Goal: Entertainment & Leisure: Consume media (video, audio)

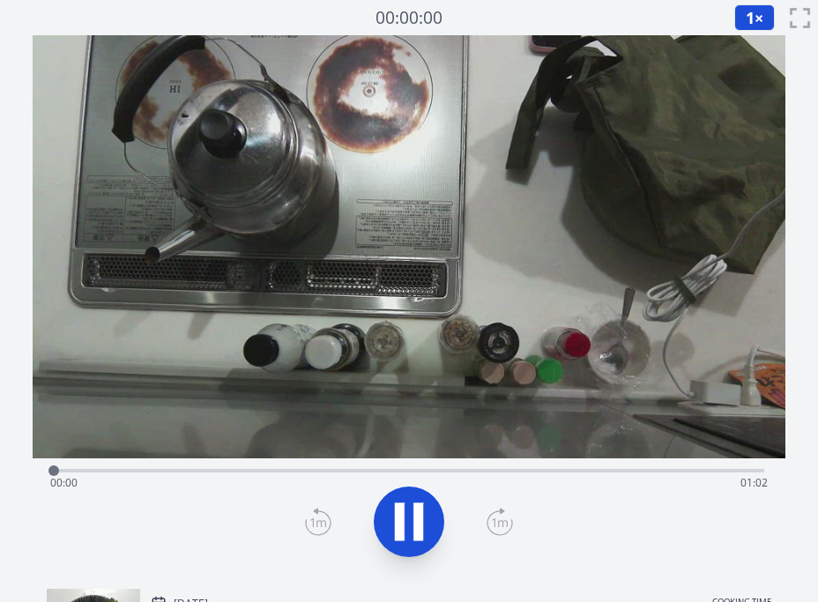
click at [435, 260] on video at bounding box center [409, 246] width 753 height 423
click at [348, 466] on div "Time elapsed: 00:01 Time remaining: 01:01" at bounding box center [409, 468] width 711 height 21
click at [84, 469] on div "Time elapsed: 00:29 Time remaining: 00:33" at bounding box center [409, 483] width 718 height 28
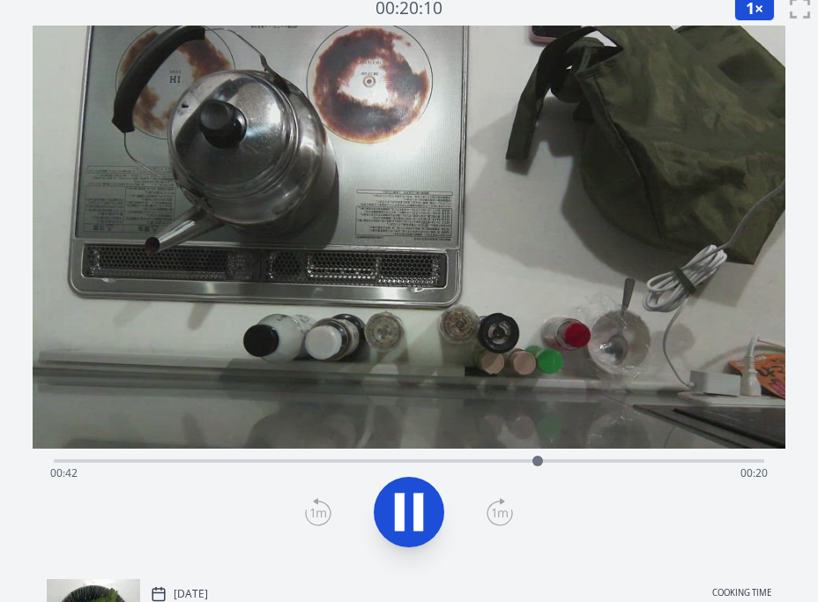
scroll to position [11, 0]
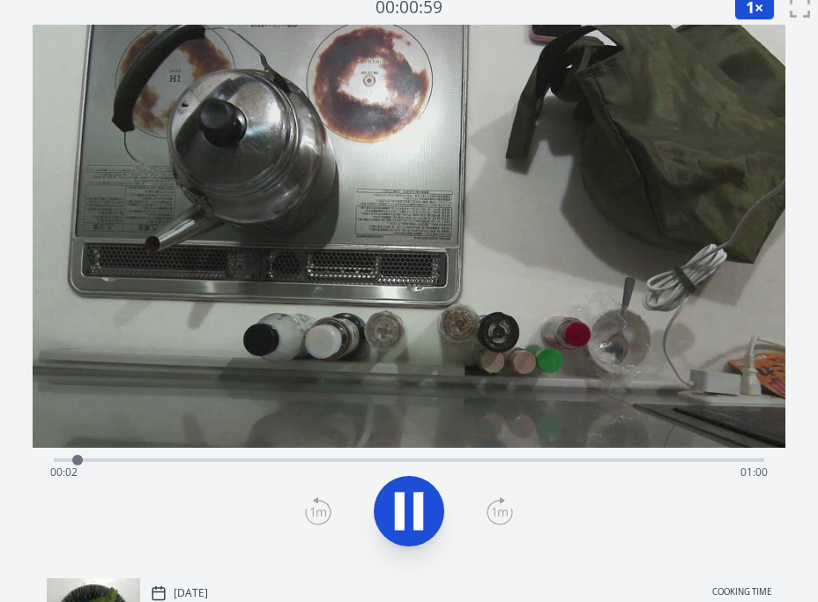
click at [220, 463] on div "Time elapsed: 00:02 Time remaining: 01:00" at bounding box center [409, 472] width 718 height 28
click at [406, 504] on icon at bounding box center [408, 511] width 49 height 49
click at [209, 452] on div "Time elapsed: 00:27 Time remaining: 00:35" at bounding box center [409, 458] width 711 height 21
click at [141, 459] on div "Time elapsed: 00:13 Time remaining: 00:49" at bounding box center [409, 472] width 718 height 28
click at [105, 455] on div "Time elapsed: 00:07 Time remaining: 00:55" at bounding box center [409, 458] width 711 height 21
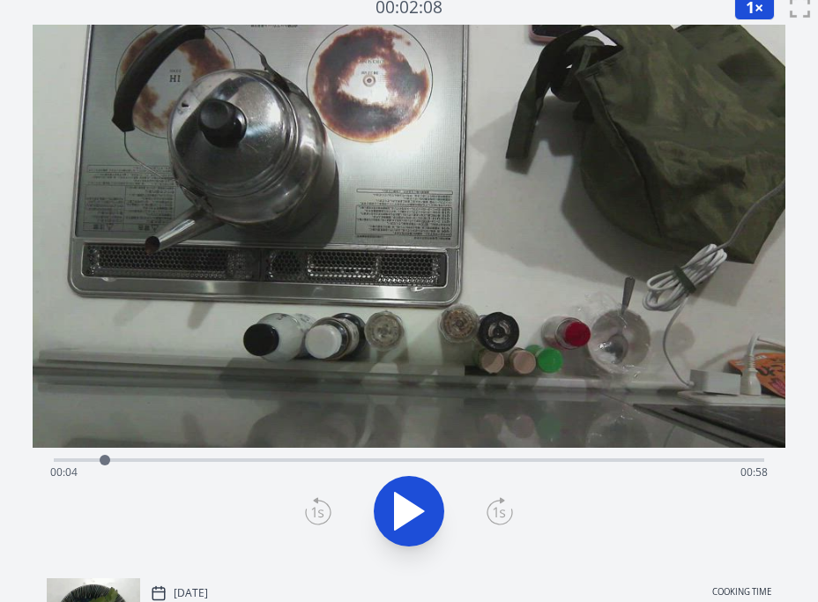
click at [390, 504] on icon at bounding box center [408, 511] width 49 height 49
click at [421, 505] on icon at bounding box center [418, 512] width 10 height 38
click at [421, 505] on icon at bounding box center [408, 511] width 49 height 49
click at [421, 505] on icon at bounding box center [418, 512] width 10 height 38
click at [413, 518] on icon at bounding box center [409, 511] width 29 height 37
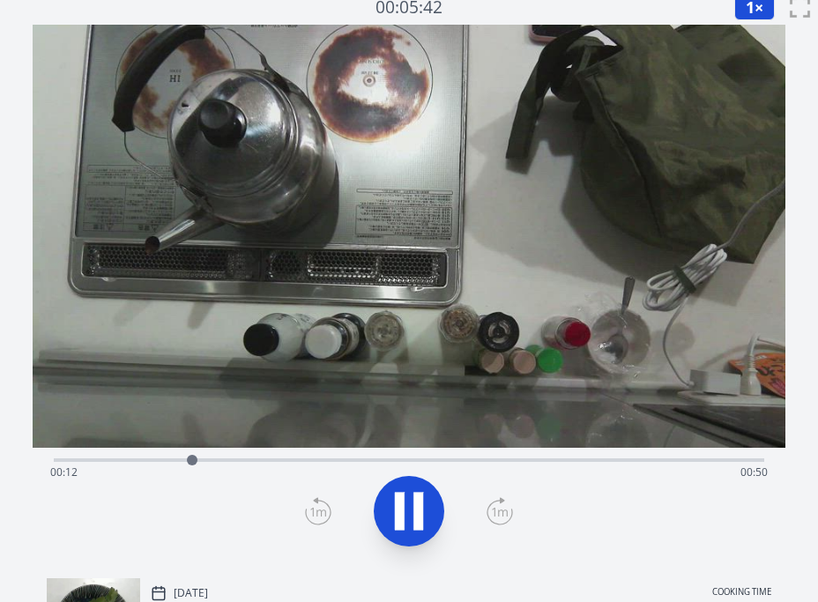
click at [413, 518] on icon at bounding box center [408, 511] width 49 height 49
click at [512, 459] on div "Time elapsed: 00:12 Time remaining: 00:50" at bounding box center [409, 472] width 718 height 28
click at [443, 458] on div "Time elapsed: 00:39 Time remaining: 00:22" at bounding box center [409, 472] width 718 height 28
click at [403, 502] on icon at bounding box center [409, 511] width 29 height 37
click at [568, 456] on div "Time elapsed: 00:34 Time remaining: 00:28" at bounding box center [409, 458] width 711 height 21
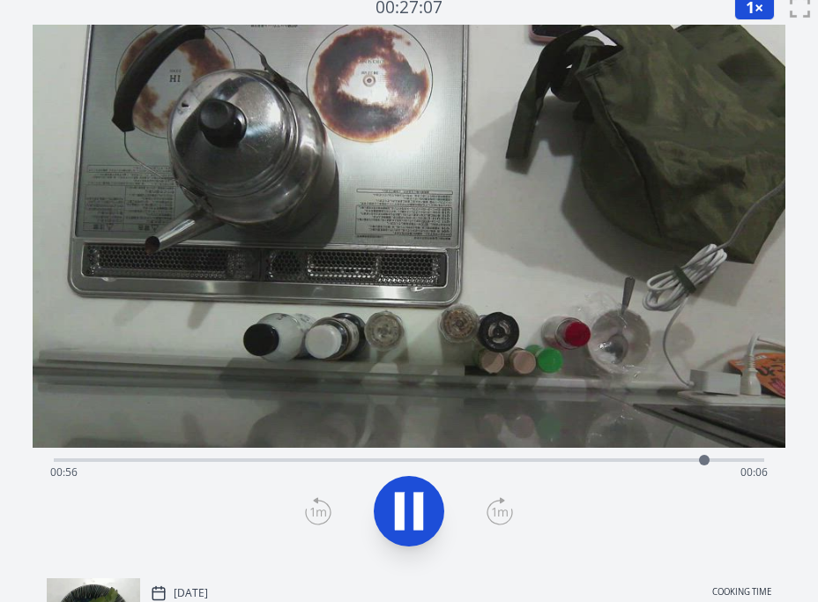
click at [410, 503] on icon at bounding box center [408, 511] width 49 height 49
click at [410, 503] on icon at bounding box center [409, 511] width 29 height 37
click at [410, 503] on icon at bounding box center [408, 511] width 49 height 49
click at [410, 503] on icon at bounding box center [409, 511] width 29 height 37
click at [410, 503] on icon at bounding box center [408, 511] width 49 height 49
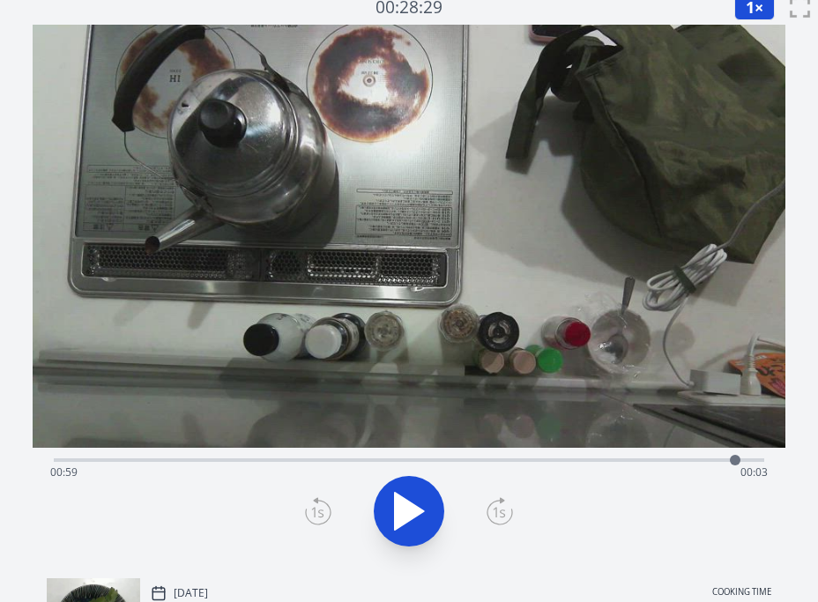
click at [320, 510] on icon at bounding box center [318, 511] width 26 height 28
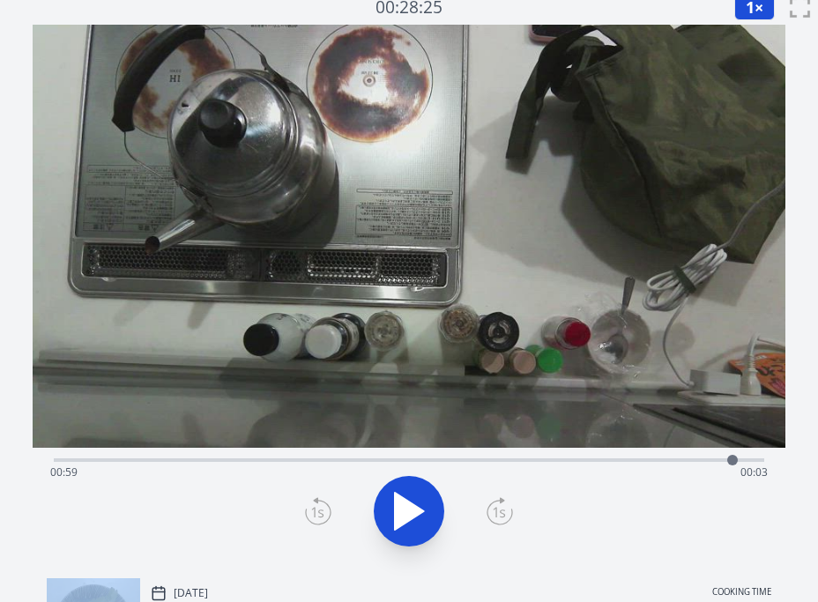
click at [320, 510] on icon at bounding box center [318, 511] width 26 height 28
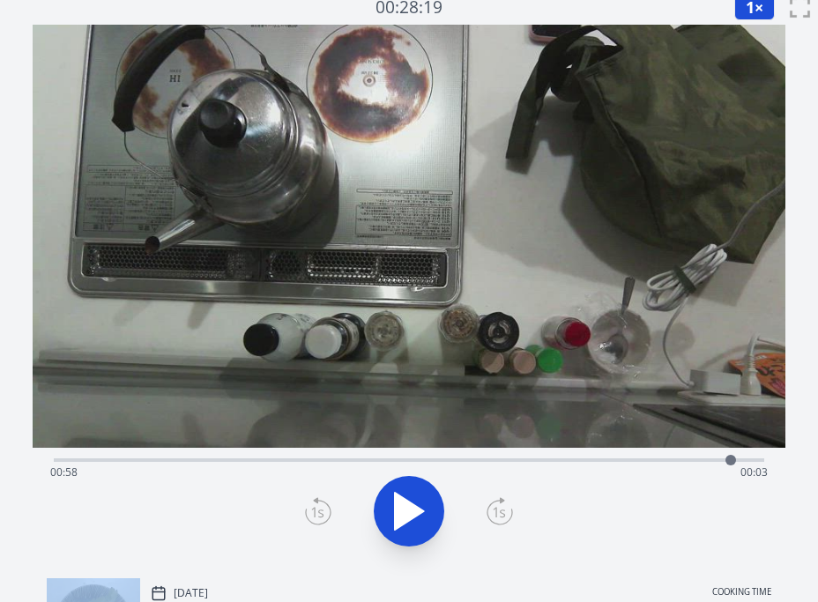
click at [320, 510] on icon at bounding box center [318, 511] width 26 height 28
click at [114, 461] on div "Time elapsed: 00:58 Time remaining: 00:03" at bounding box center [409, 472] width 718 height 28
click at [189, 455] on div "Time elapsed: 00:05 Time remaining: 00:57" at bounding box center [409, 458] width 711 height 21
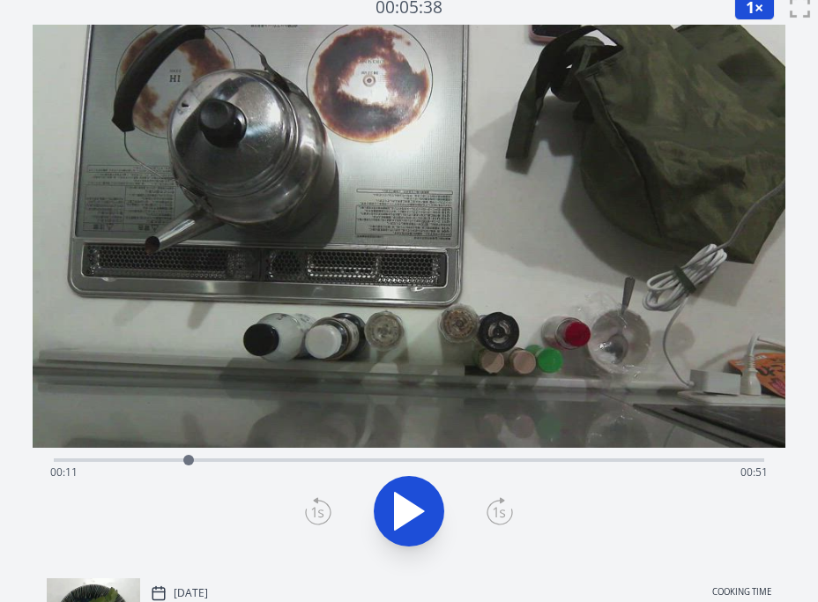
click at [335, 463] on div "Time elapsed: 00:11 Time remaining: 00:51" at bounding box center [409, 472] width 718 height 28
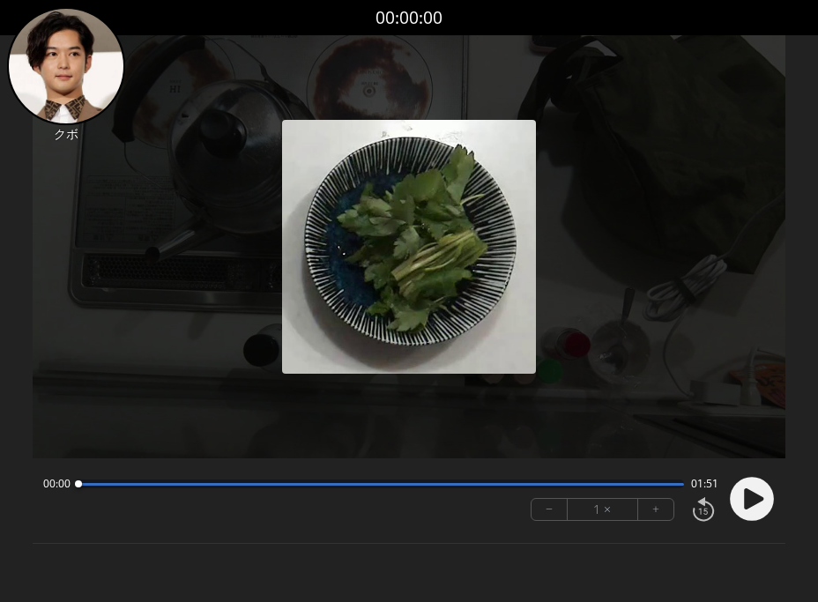
click at [756, 503] on icon at bounding box center [753, 498] width 19 height 21
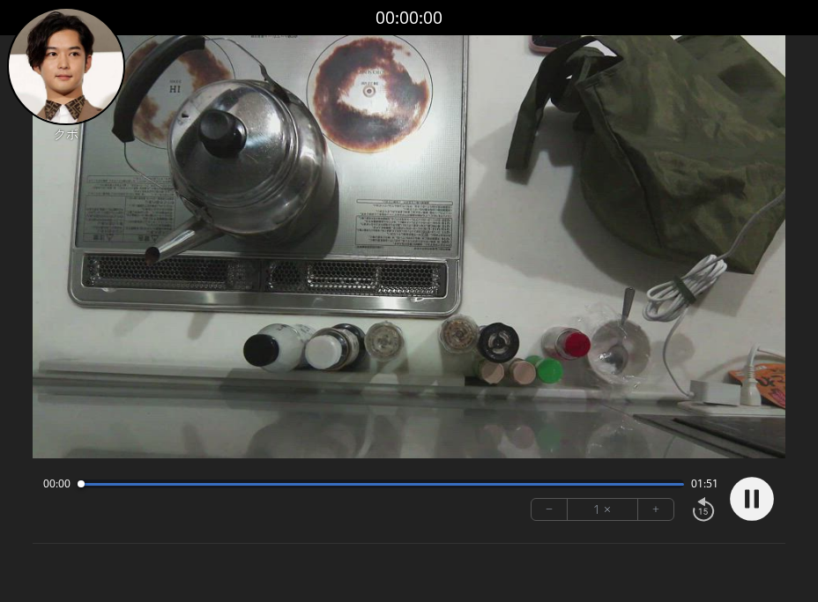
click at [657, 510] on button "+" at bounding box center [655, 509] width 35 height 21
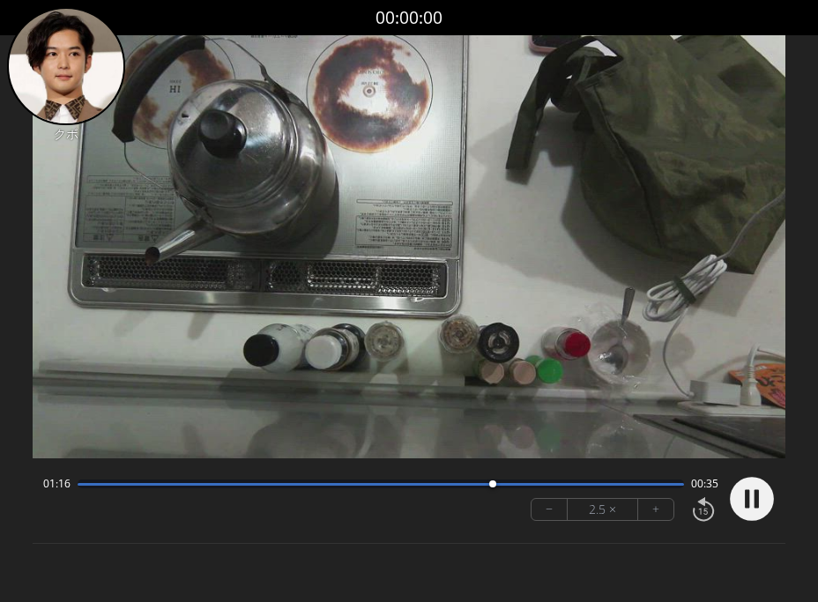
click at [756, 493] on icon at bounding box center [757, 499] width 4 height 19
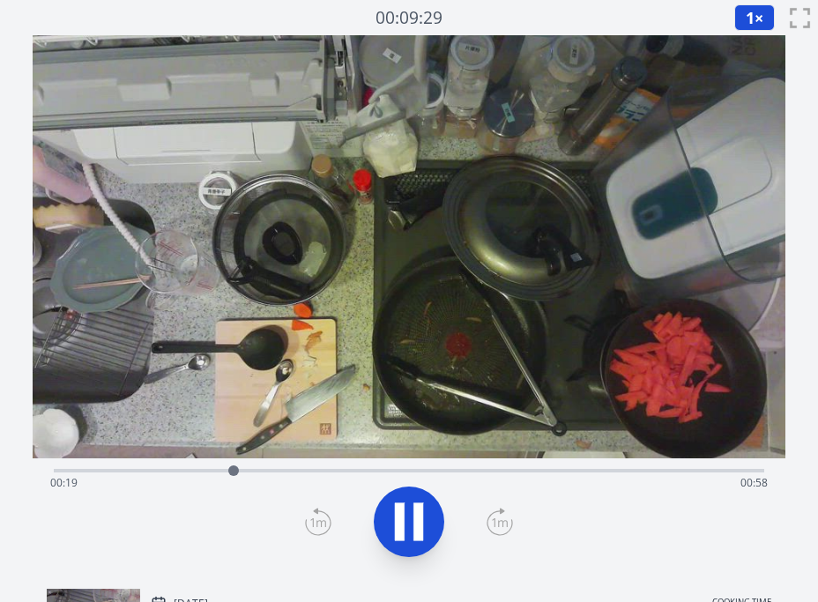
click at [361, 472] on div "Time elapsed: 00:19 Time remaining: 00:58" at bounding box center [409, 483] width 718 height 28
click at [499, 465] on div "Time elapsed: 00:35 Time remaining: 00:42" at bounding box center [409, 468] width 711 height 21
click at [577, 473] on div "Time elapsed: 00:49 Time remaining: 00:29" at bounding box center [409, 483] width 718 height 28
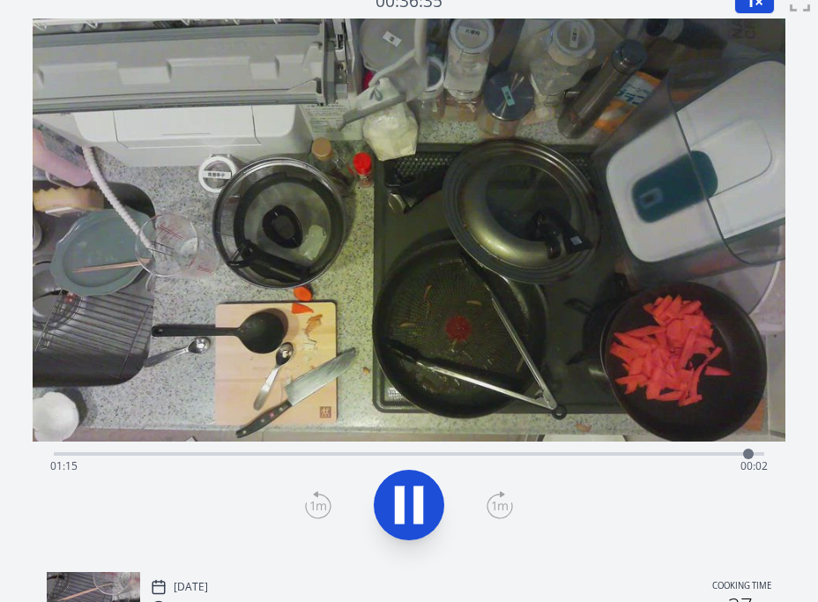
click at [419, 502] on icon at bounding box center [408, 504] width 49 height 49
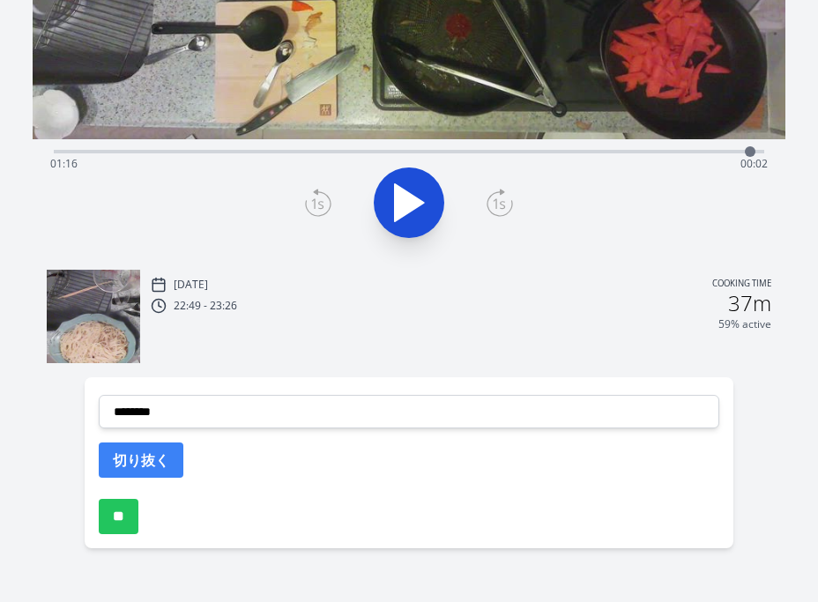
scroll to position [0, 0]
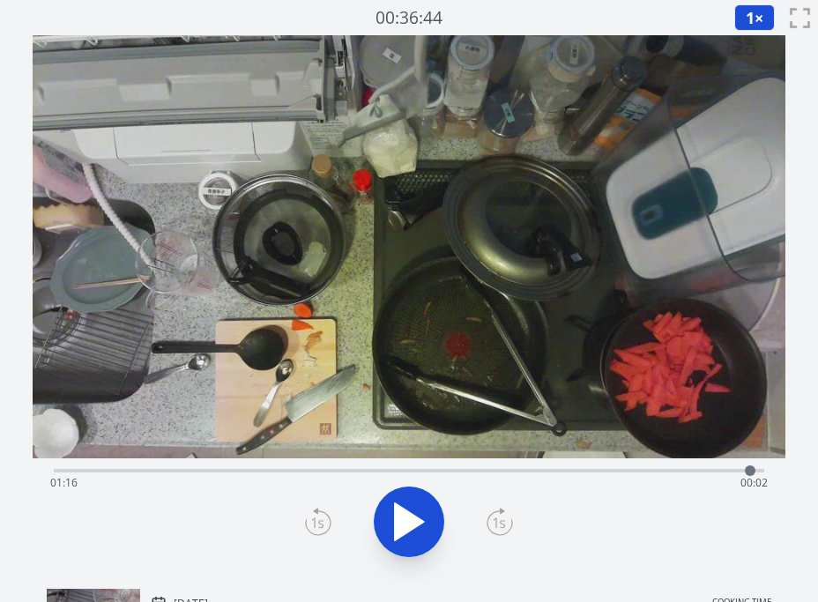
click at [642, 474] on div "Time elapsed: 01:16 Time remaining: 00:02" at bounding box center [409, 483] width 718 height 28
click at [606, 471] on div "Time elapsed: 01:04 Time remaining: 00:14" at bounding box center [409, 483] width 718 height 28
click at [624, 471] on div "Time elapsed: 01:00 Time remaining: 00:18" at bounding box center [409, 483] width 718 height 28
click at [539, 475] on div "Time elapsed: 01:02 Time remaining: 00:16" at bounding box center [409, 483] width 718 height 28
click at [581, 469] on div "Time elapsed: 00:52 Time remaining: 00:25" at bounding box center [409, 483] width 718 height 28
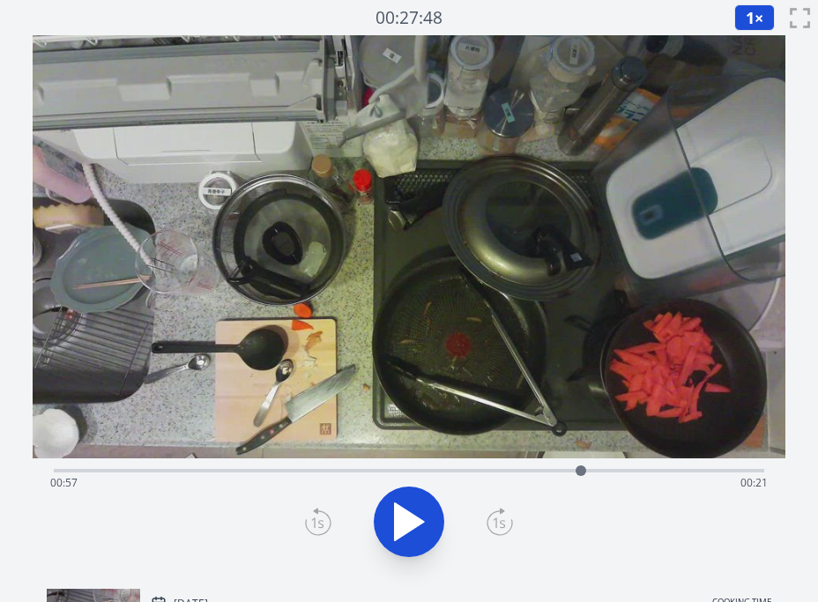
click at [413, 466] on div "Time elapsed: 00:57 Time remaining: 00:21" at bounding box center [409, 468] width 711 height 21
click at [445, 474] on div "Time elapsed: 00:39 Time remaining: 00:39" at bounding box center [409, 483] width 718 height 28
click at [479, 474] on div "Time elapsed: 00:42 Time remaining: 00:35" at bounding box center [409, 483] width 718 height 28
click at [407, 510] on icon at bounding box center [409, 521] width 29 height 37
click at [517, 466] on div "Time elapsed: 00:46 Time remaining: 00:31" at bounding box center [409, 468] width 711 height 21
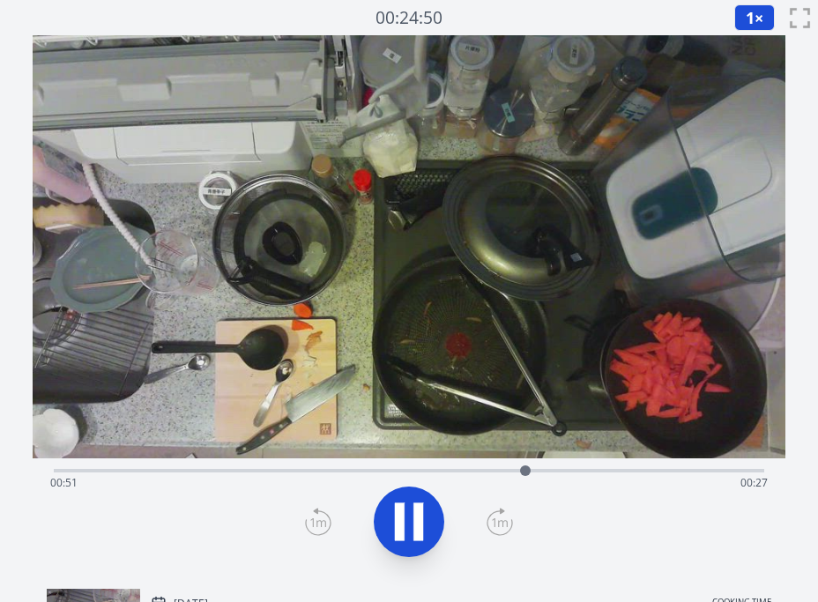
click at [570, 469] on div "Time elapsed: 00:51 Time remaining: 00:27" at bounding box center [409, 483] width 718 height 28
click at [430, 504] on icon at bounding box center [408, 521] width 49 height 49
click at [409, 514] on icon at bounding box center [409, 521] width 29 height 37
click at [409, 514] on icon at bounding box center [408, 521] width 49 height 49
click at [409, 514] on icon at bounding box center [409, 521] width 29 height 37
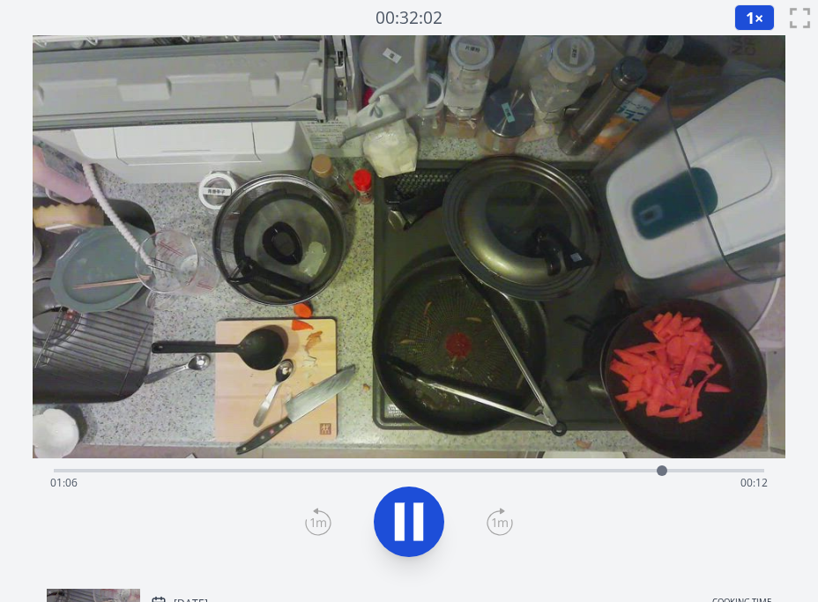
click at [409, 514] on icon at bounding box center [408, 521] width 49 height 49
click at [409, 514] on icon at bounding box center [409, 521] width 29 height 37
click at [409, 514] on icon at bounding box center [408, 521] width 49 height 49
click at [409, 514] on icon at bounding box center [409, 521] width 29 height 37
click at [409, 514] on icon at bounding box center [408, 521] width 49 height 49
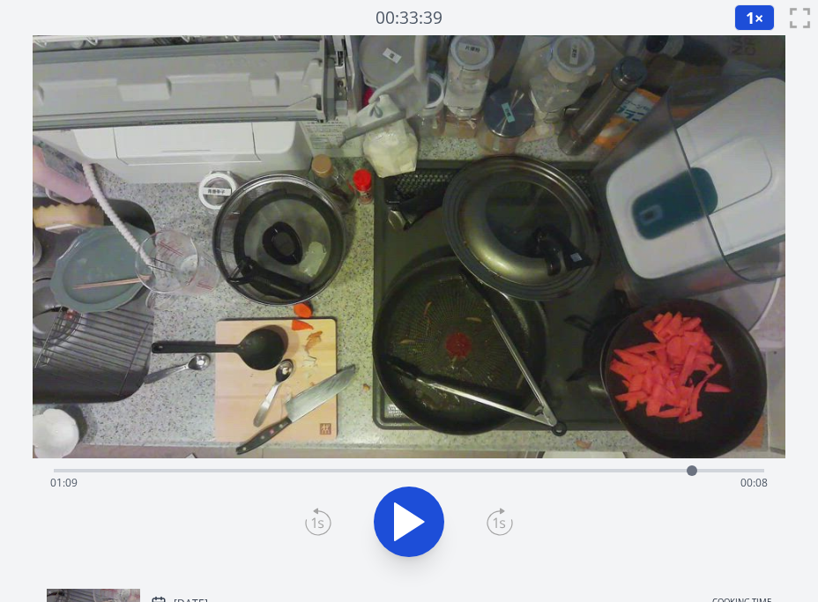
click at [409, 514] on icon at bounding box center [409, 521] width 29 height 37
click at [409, 514] on icon at bounding box center [408, 521] width 49 height 49
click at [757, 14] on button "1 ×" at bounding box center [754, 17] width 41 height 26
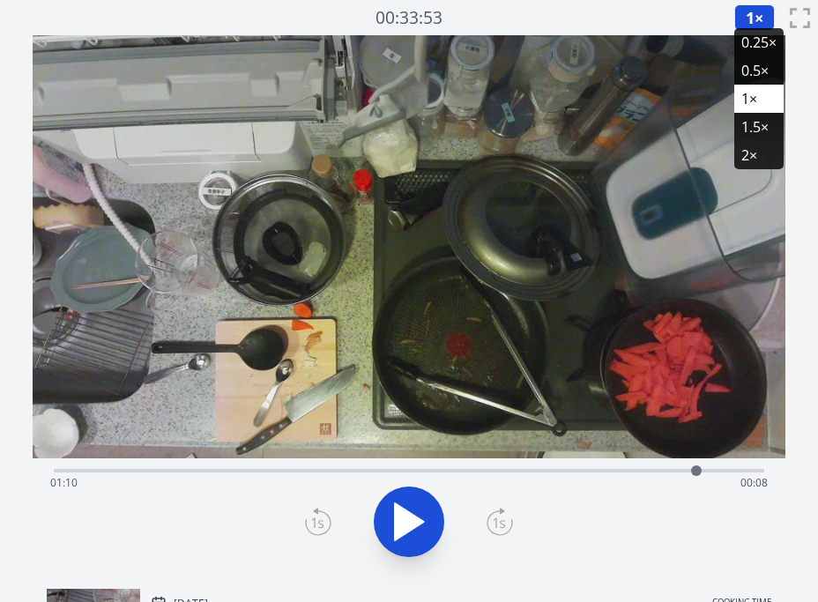
click at [758, 49] on li "0.25×" at bounding box center [758, 42] width 49 height 28
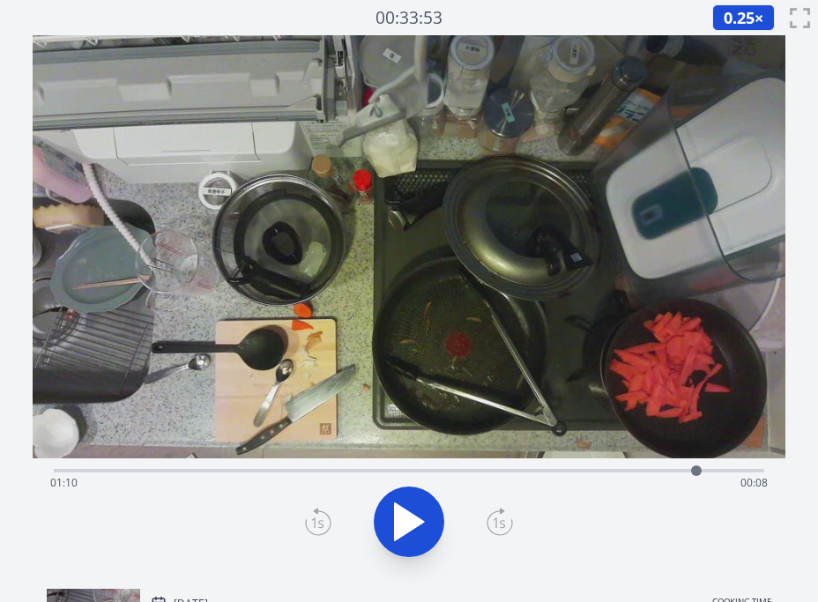
click at [406, 529] on icon at bounding box center [409, 521] width 29 height 37
click at [657, 472] on div "Time elapsed: 01:12 Time remaining: 00:06" at bounding box center [409, 483] width 718 height 28
click at [706, 466] on div "Time elapsed: 01:06 Time remaining: 00:12" at bounding box center [409, 468] width 711 height 21
click at [688, 465] on div "Time elapsed: 01:11 Time remaining: 00:07" at bounding box center [409, 468] width 711 height 21
click at [418, 520] on icon at bounding box center [418, 522] width 10 height 38
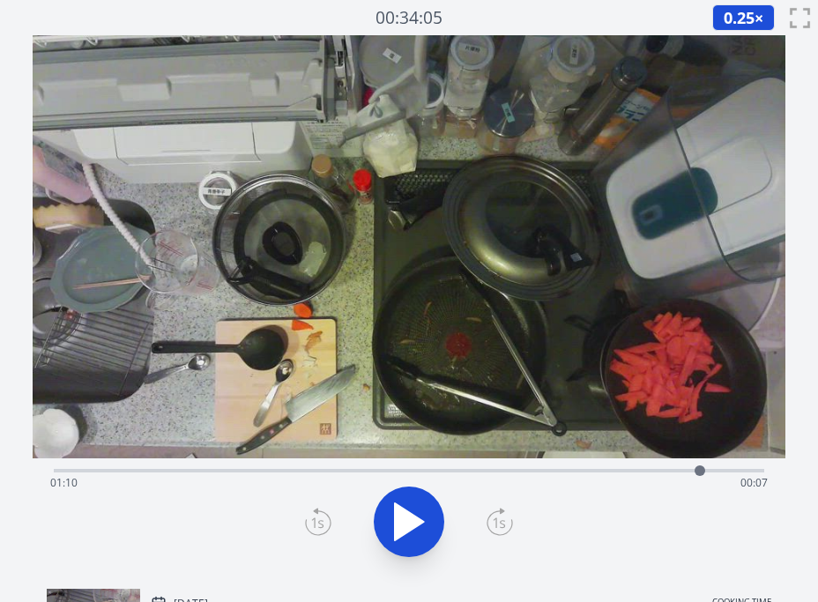
click at [418, 520] on icon at bounding box center [409, 521] width 29 height 37
click at [418, 520] on icon at bounding box center [418, 522] width 10 height 38
click at [418, 520] on icon at bounding box center [409, 521] width 29 height 37
click at [418, 520] on icon at bounding box center [418, 522] width 10 height 38
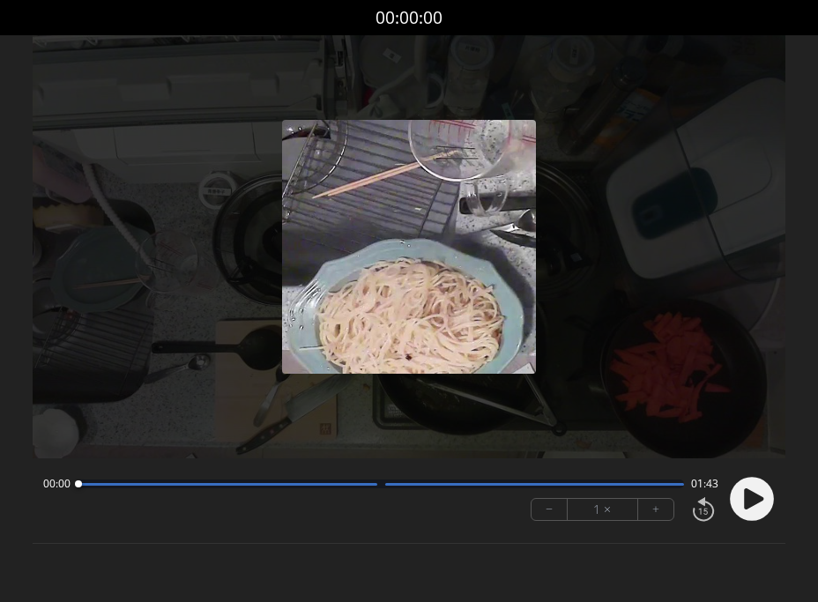
click at [747, 491] on icon at bounding box center [753, 498] width 19 height 21
click at [658, 510] on button "+" at bounding box center [655, 509] width 35 height 21
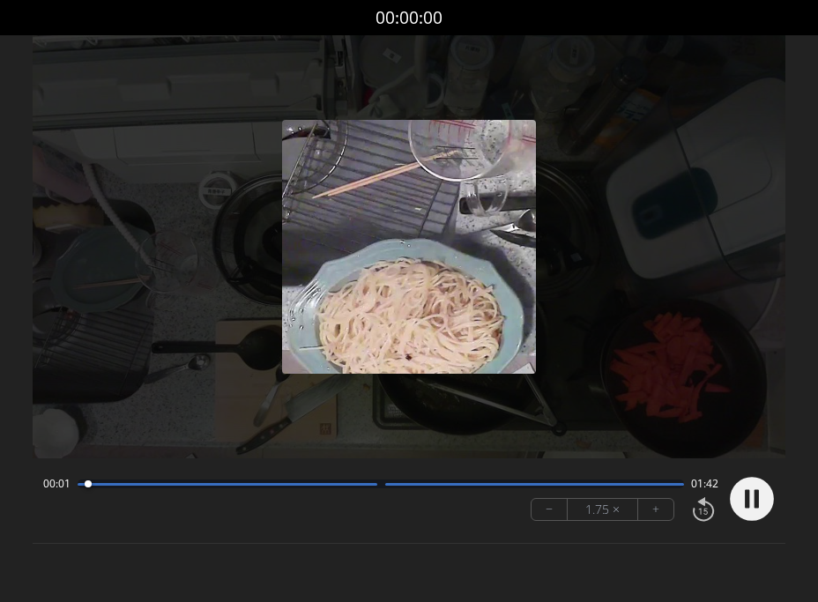
click at [658, 510] on button "+" at bounding box center [655, 509] width 35 height 21
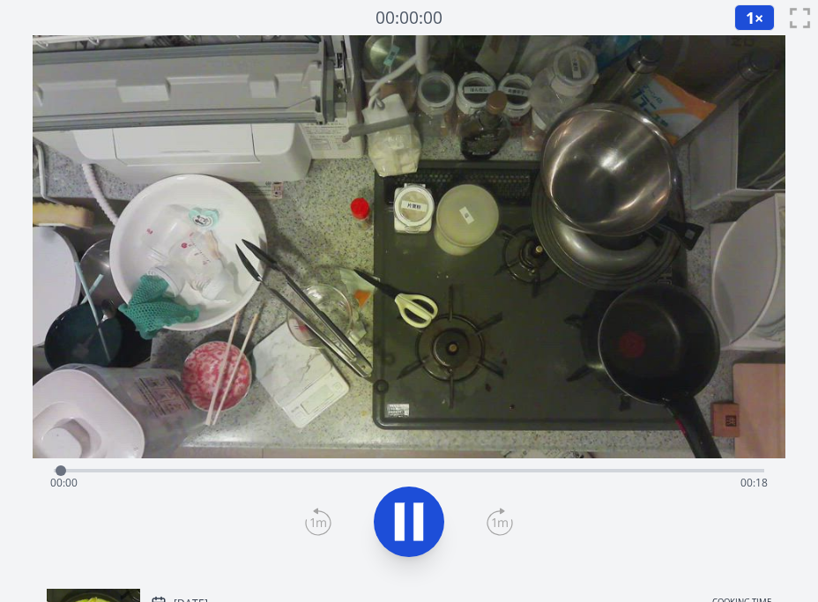
click at [374, 479] on div "Time elapsed: 00:00 Time remaining: 00:18" at bounding box center [409, 483] width 718 height 28
drag, startPoint x: 314, startPoint y: 467, endPoint x: 445, endPoint y: 471, distance: 131.4
click at [319, 467] on div "Time elapsed: 00:08 Time remaining: 00:09" at bounding box center [409, 468] width 711 height 21
click at [526, 472] on div "Time elapsed: 00:06 Time remaining: 00:11" at bounding box center [409, 483] width 718 height 28
click at [642, 469] on div "Time elapsed: 00:13 Time remaining: 00:04" at bounding box center [409, 483] width 718 height 28
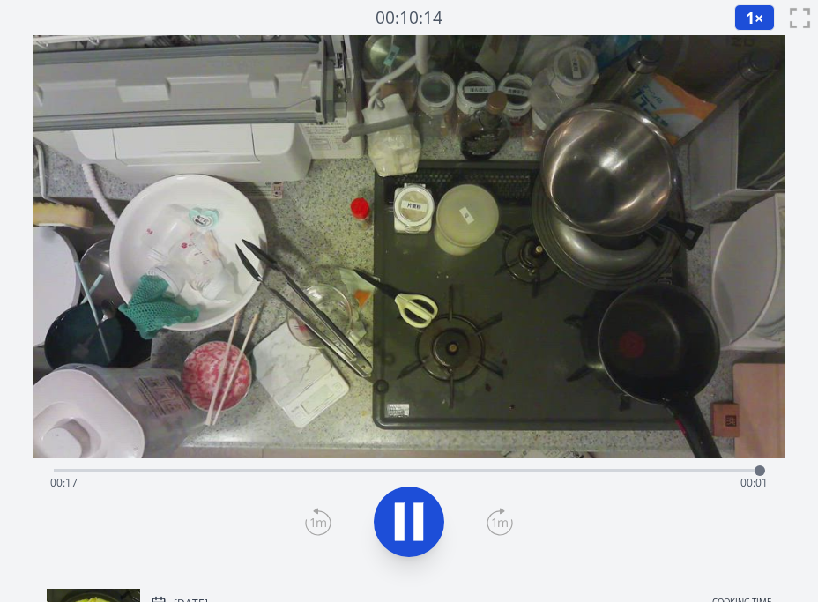
click at [402, 503] on icon at bounding box center [400, 522] width 10 height 38
